Goal: Task Accomplishment & Management: Use online tool/utility

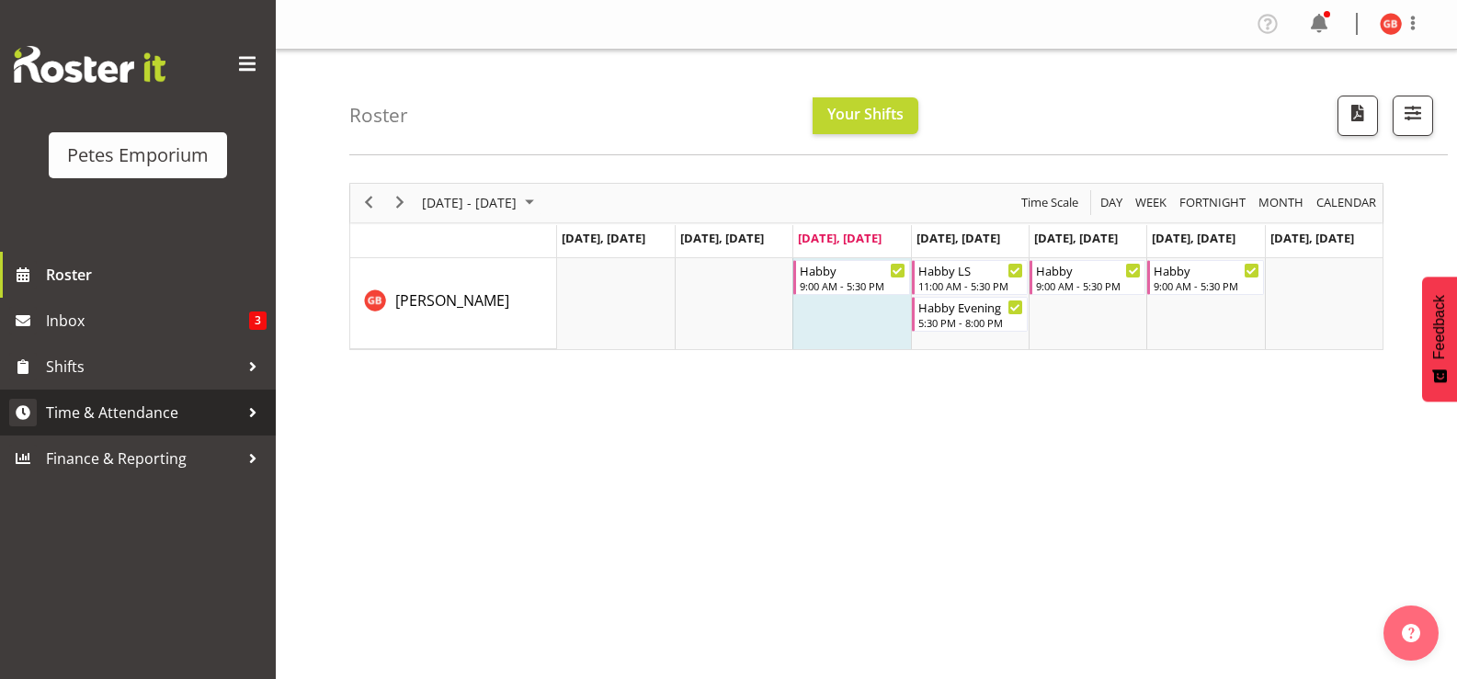
click at [139, 413] on span "Time & Attendance" at bounding box center [142, 413] width 193 height 28
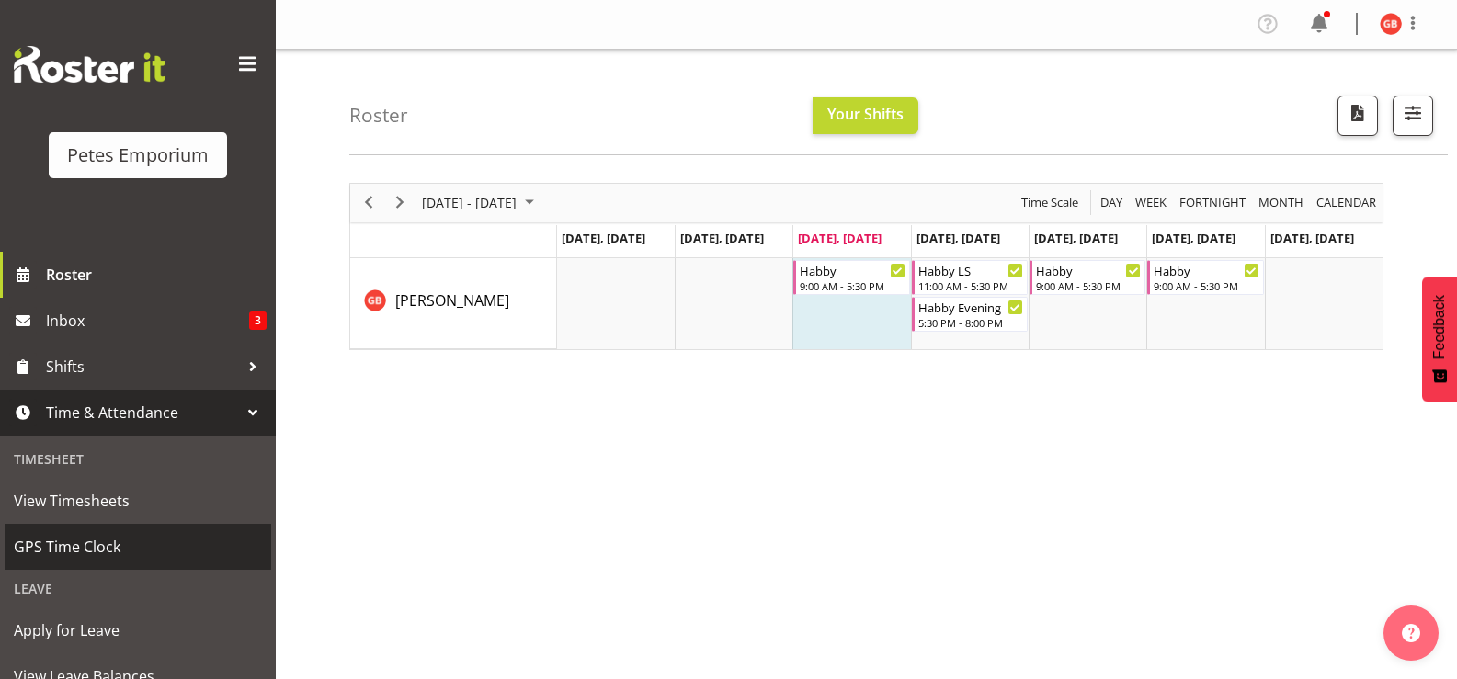
click at [90, 550] on span "GPS Time Clock" at bounding box center [138, 547] width 248 height 28
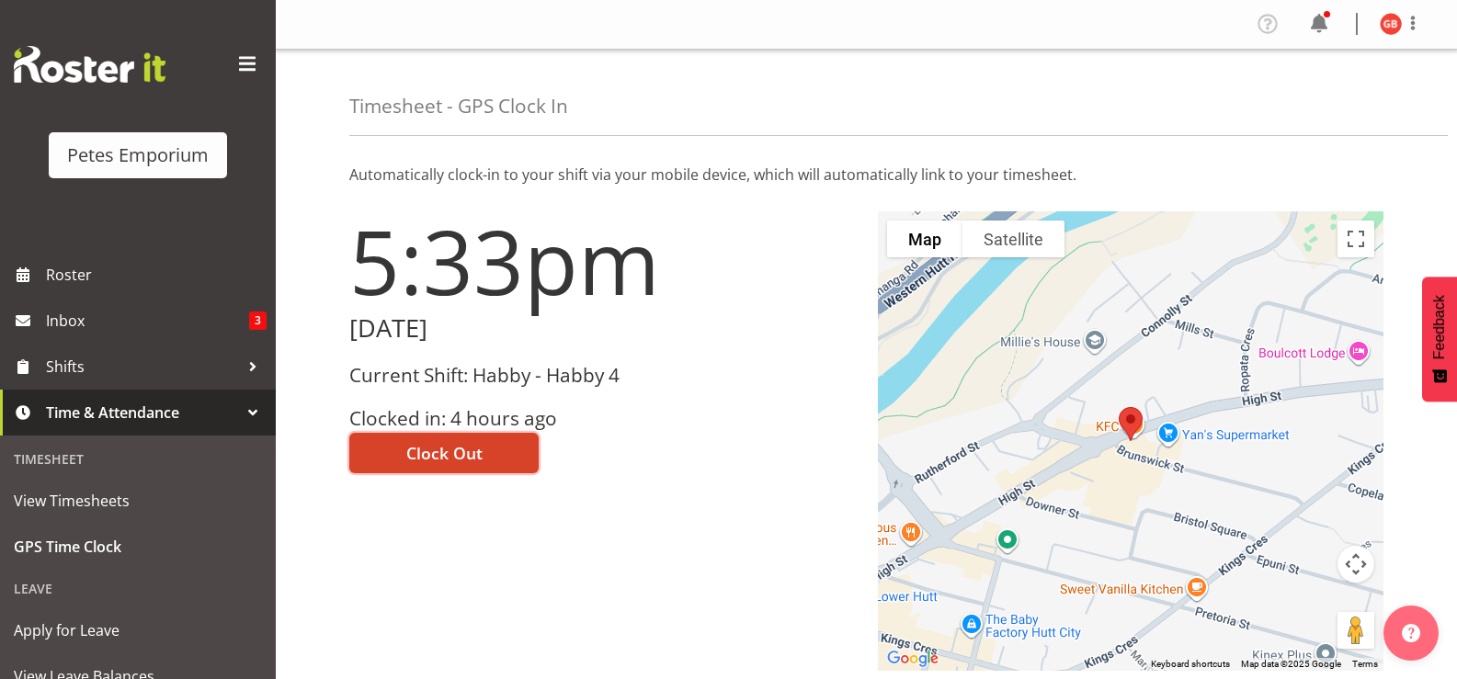
click at [498, 444] on button "Clock Out" at bounding box center [443, 453] width 189 height 40
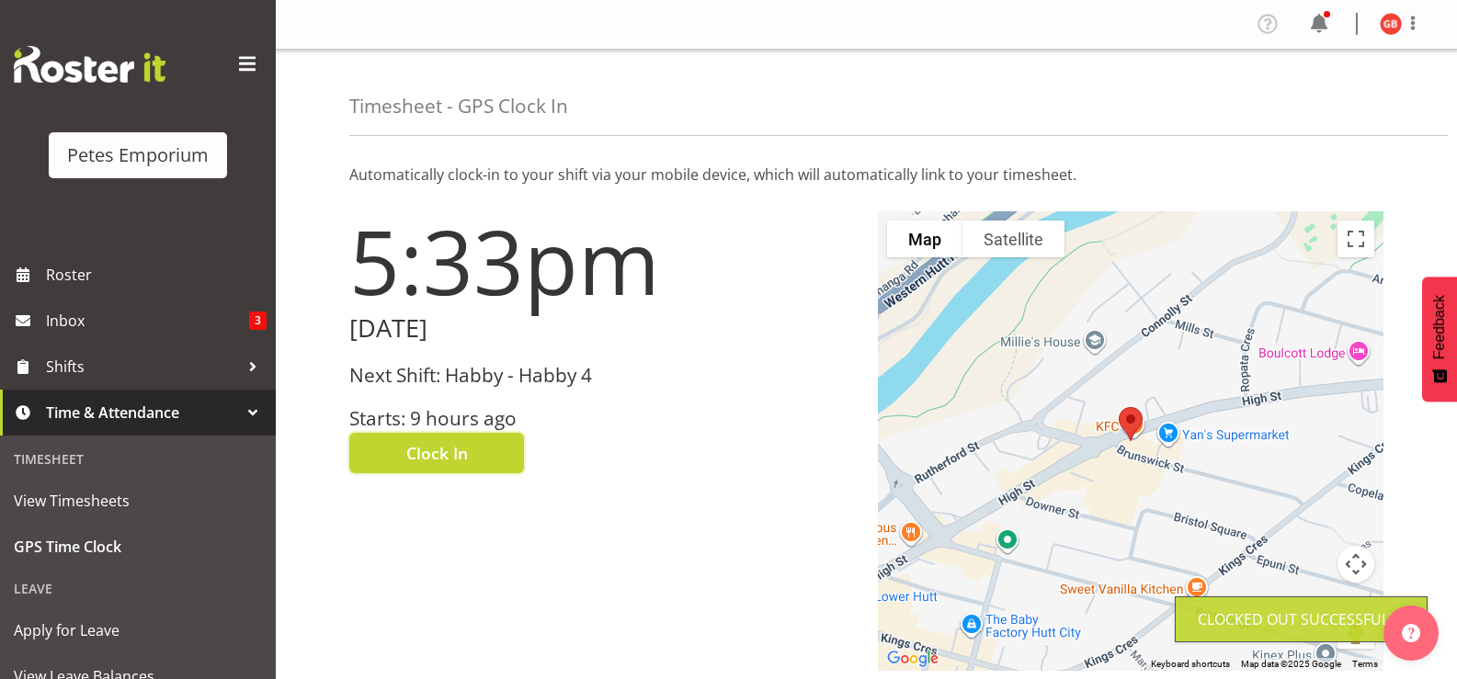
click at [1382, 24] on img at bounding box center [1390, 24] width 22 height 22
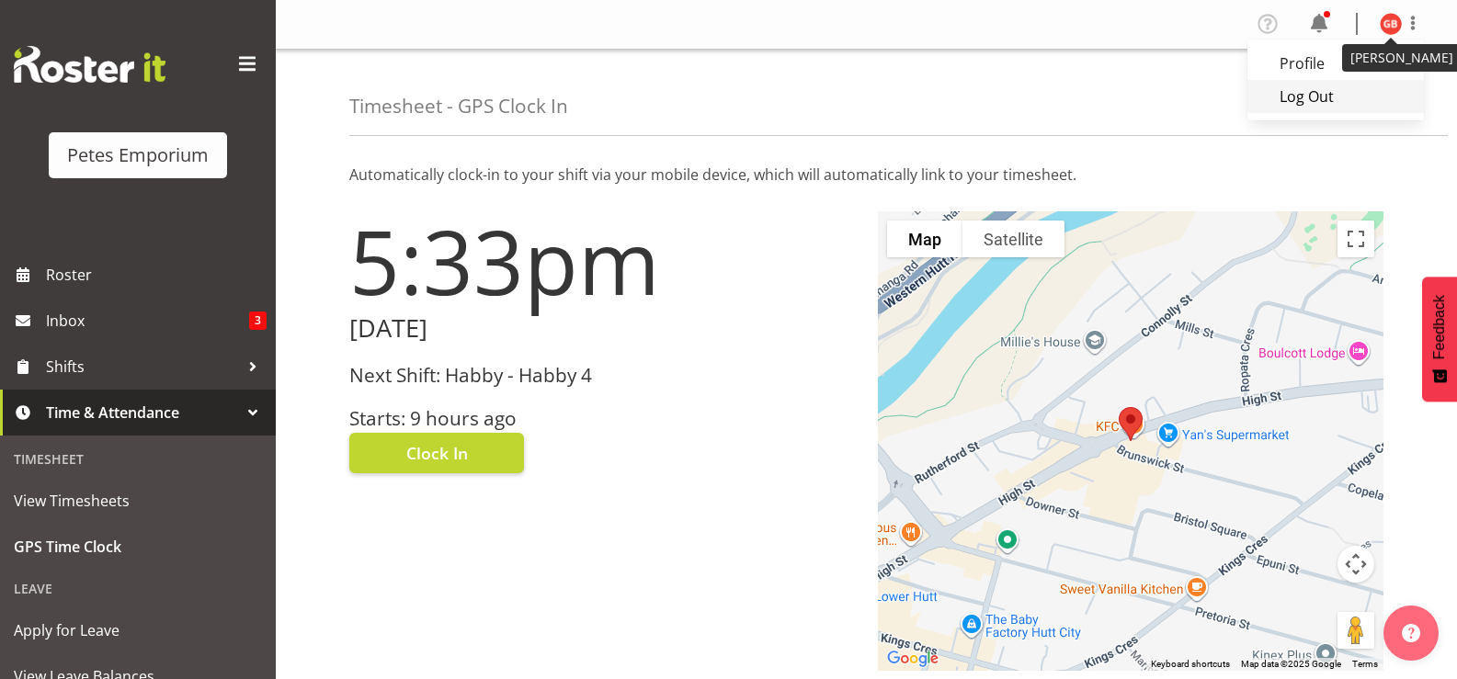
click at [1306, 108] on link "Log Out" at bounding box center [1335, 96] width 176 height 33
